Goal: Navigation & Orientation: Go to known website

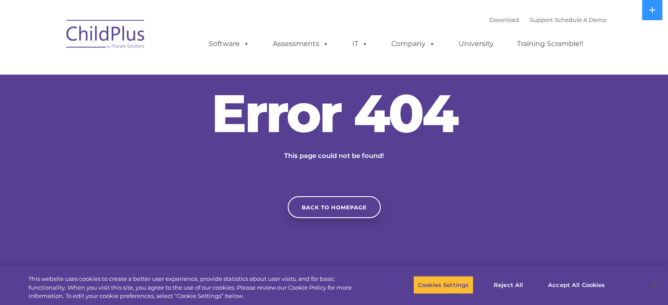
click at [496, 179] on div "Error 404 This page could not be found! Back to homepage" at bounding box center [334, 152] width 668 height 131
click at [650, 5] on button at bounding box center [652, 10] width 20 height 20
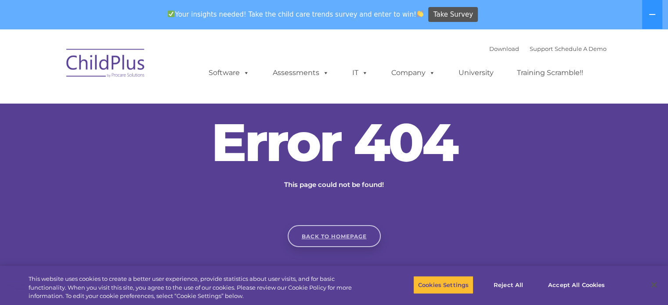
click at [347, 233] on link "Back to homepage" at bounding box center [334, 236] width 93 height 22
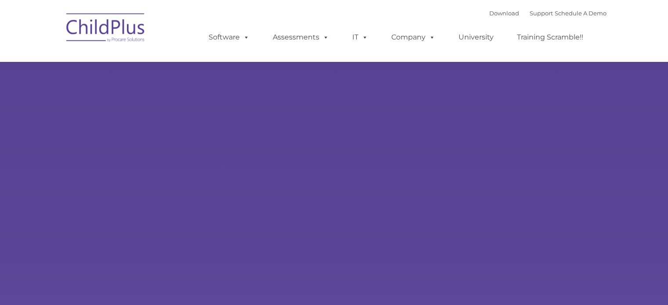
drag, startPoint x: 0, startPoint y: 0, endPoint x: 347, endPoint y: 233, distance: 417.9
click at [347, 233] on div "Learn More Request a Demo The Future of ChildPlus is Here! Boost your productiv…" at bounding box center [334, 171] width 668 height 343
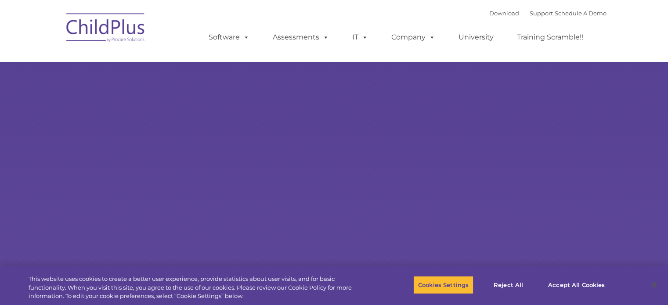
type input ""
select select "MEDIUM"
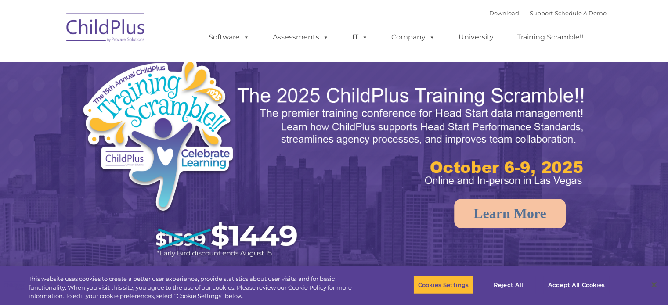
select select "MEDIUM"
